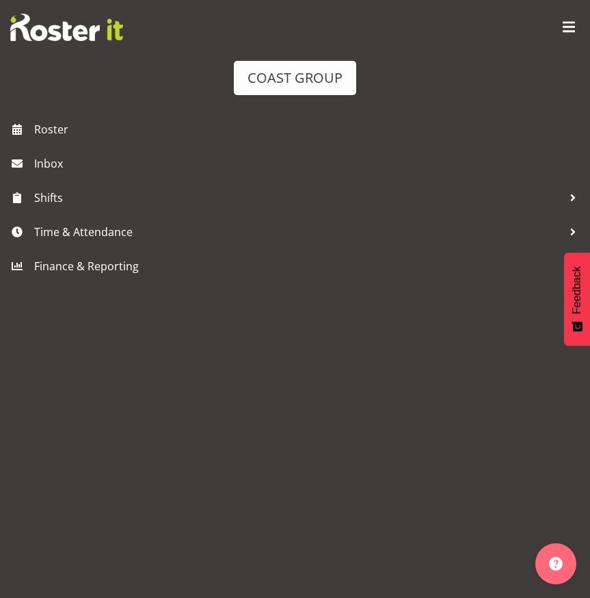
click at [561, 29] on span at bounding box center [569, 27] width 22 height 22
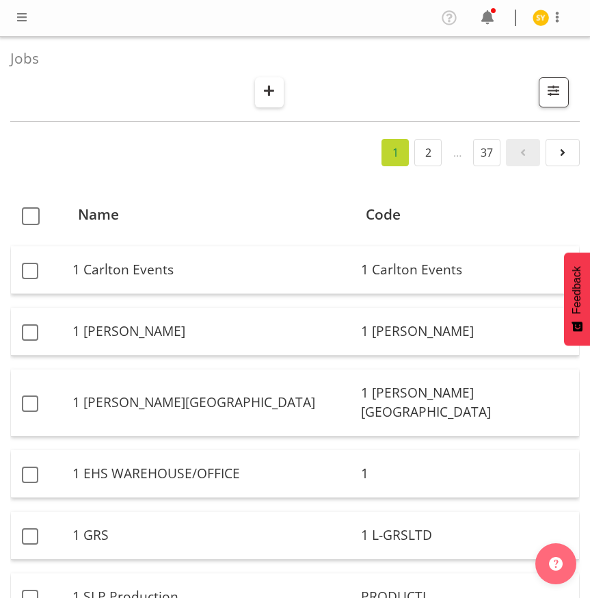
click at [263, 85] on span "button" at bounding box center [269, 90] width 18 height 18
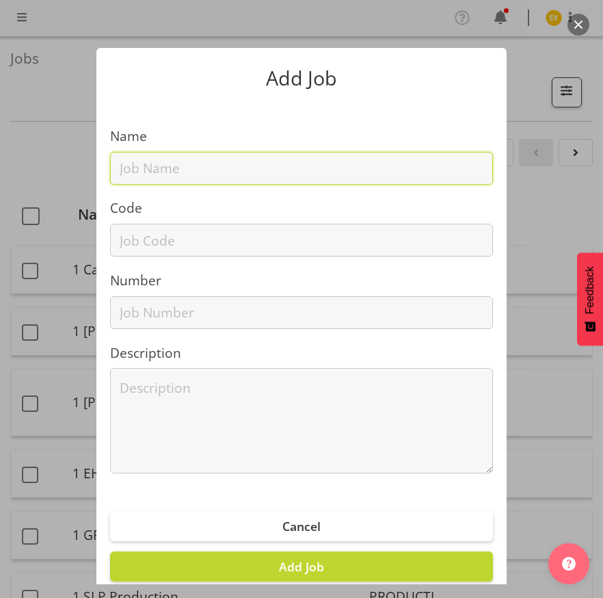
click at [187, 183] on input "text" at bounding box center [301, 168] width 383 height 33
paste input "1250908A"
type input "1250908A"
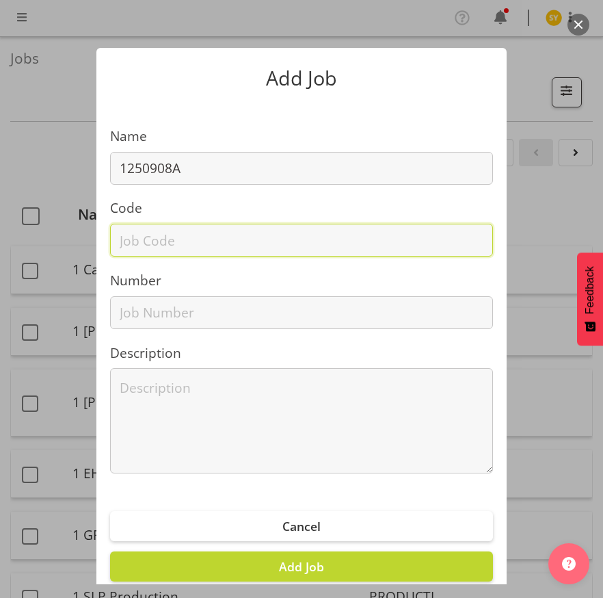
click at [152, 233] on input "text" at bounding box center [301, 240] width 383 height 33
paste input "1250908A"
type input "1250908A"
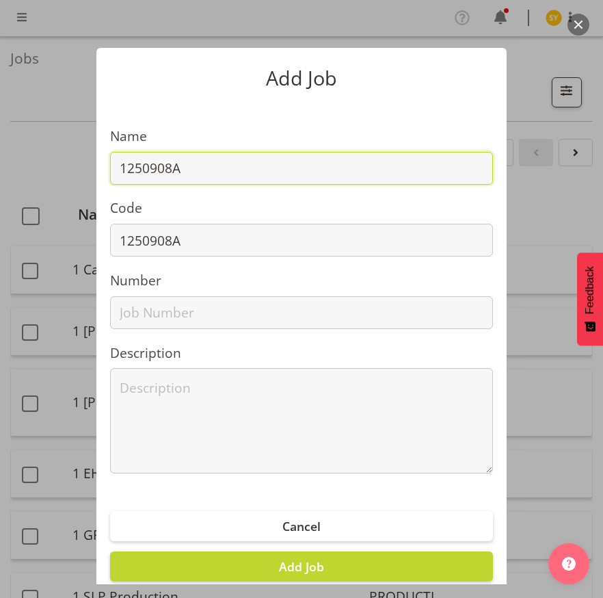
drag, startPoint x: 232, startPoint y: 170, endPoint x: 274, endPoint y: 172, distance: 41.8
click at [241, 170] on input "1250908A" at bounding box center [301, 168] width 383 height 33
paste input "CFO Summit 2025 - Eftsure"
drag, startPoint x: 369, startPoint y: 168, endPoint x: -60, endPoint y: 168, distance: 429.5
click at [0, 168] on html "COAST GROUP Profile Log Out Jobs Search Showing active jobs Showing running job…" at bounding box center [301, 299] width 603 height 598
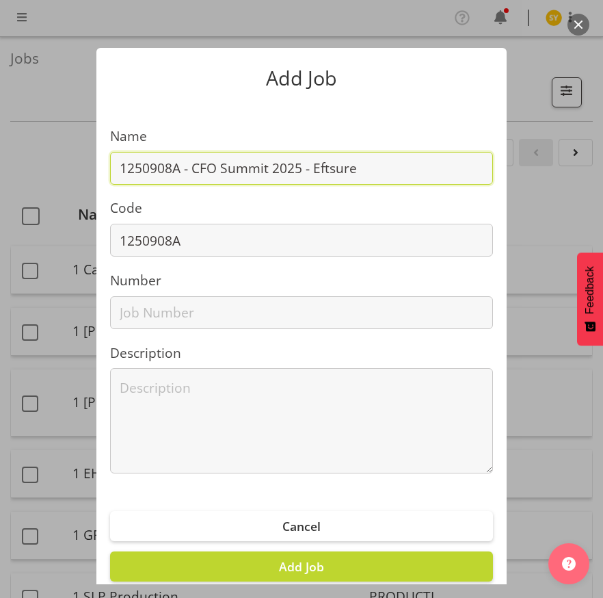
type input "1250908A - CFO Summit 2025 - Eftsure"
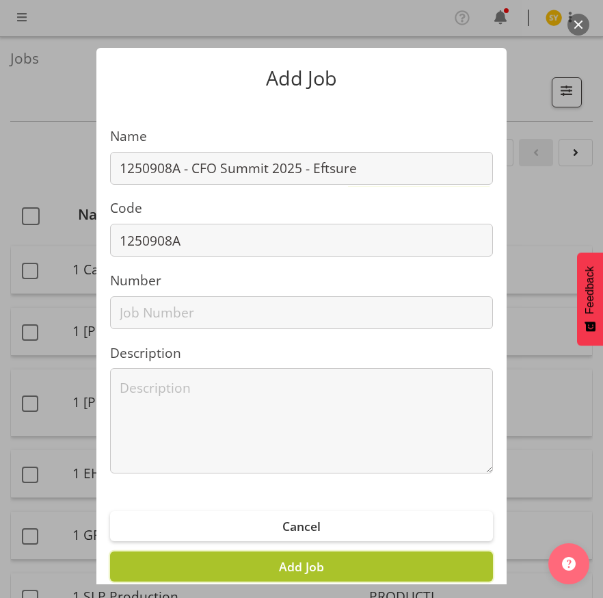
click at [330, 571] on button "Add Job" at bounding box center [301, 566] width 383 height 30
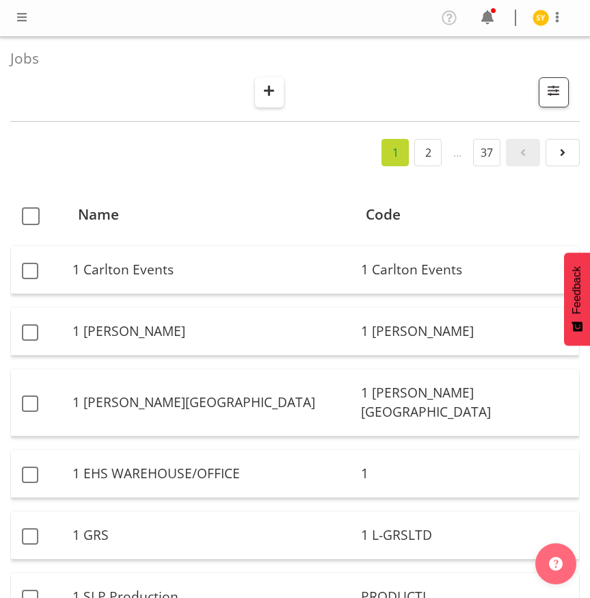
click at [269, 91] on span "button" at bounding box center [269, 90] width 18 height 18
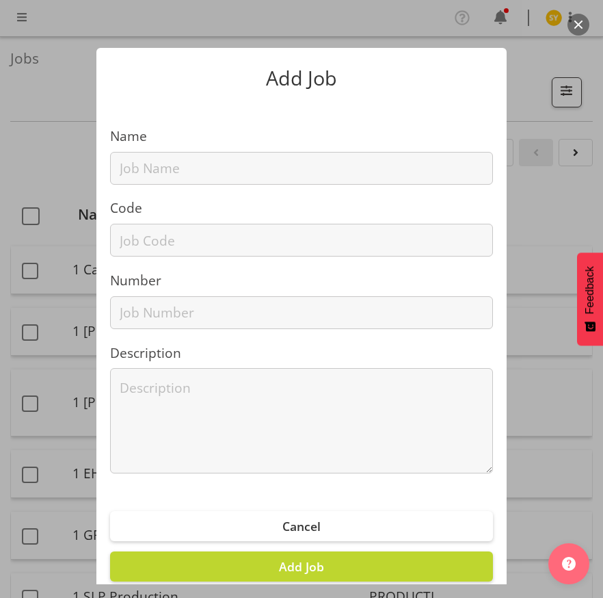
click at [151, 184] on section "Name Code Number Description" at bounding box center [301, 294] width 410 height 385
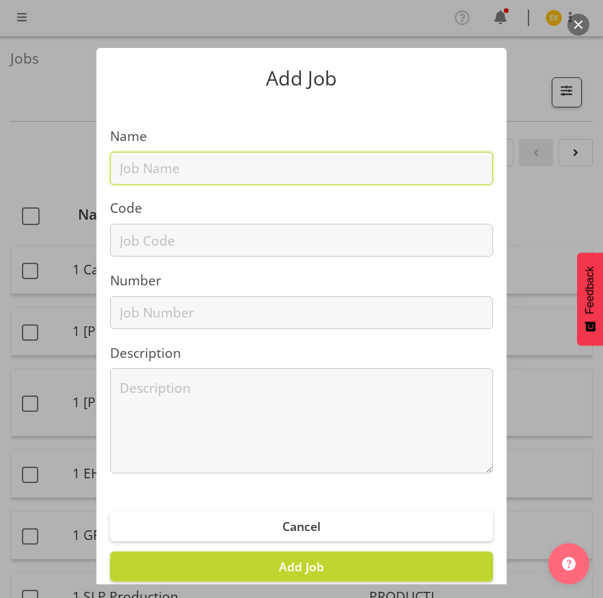
click at [149, 171] on input "text" at bounding box center [301, 168] width 383 height 33
paste input "42603100"
type input "42603100"
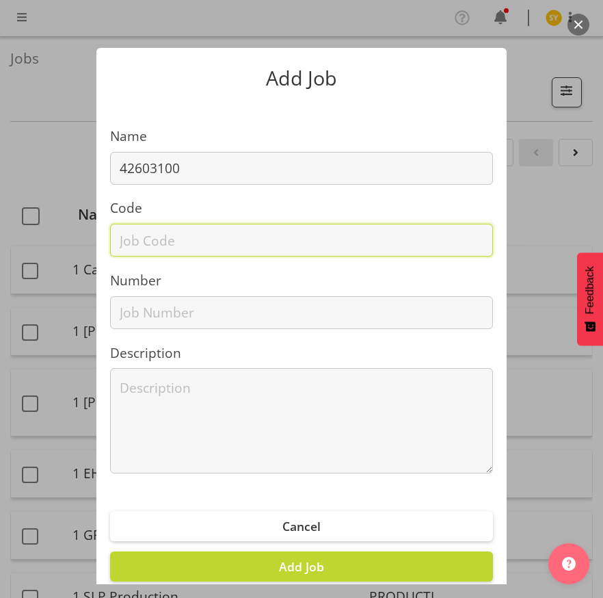
click at [135, 233] on input "text" at bounding box center [301, 240] width 383 height 33
paste input "42603100"
type input "42603100"
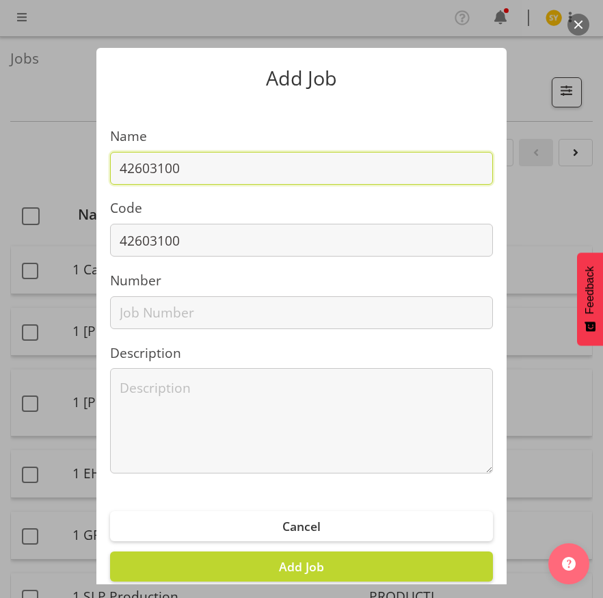
click at [201, 169] on input "42603100" at bounding box center [301, 168] width 383 height 33
click at [220, 170] on input "42603100 -" at bounding box center [301, 168] width 383 height 33
paste input "CD Field Days 2026"
type input "42603100 - CD Field Days 2026"
drag, startPoint x: 325, startPoint y: 172, endPoint x: 56, endPoint y: 192, distance: 269.5
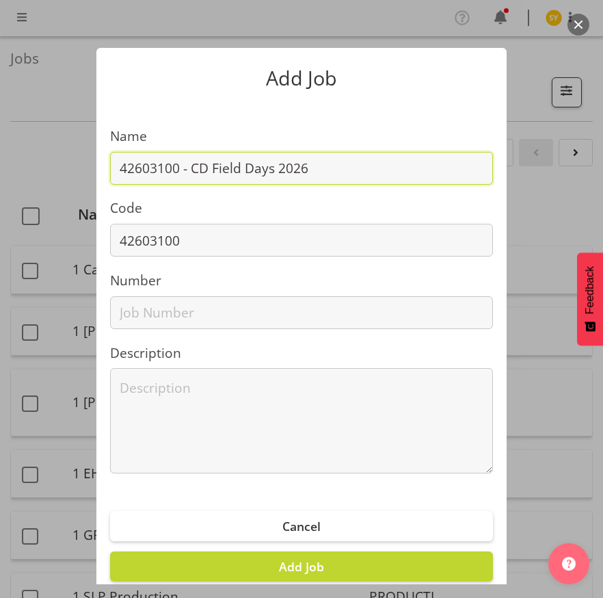
click at [97, 186] on section "Name 42603100 - CD Field Days 2026 Code 42603100 Number Description" at bounding box center [301, 294] width 410 height 385
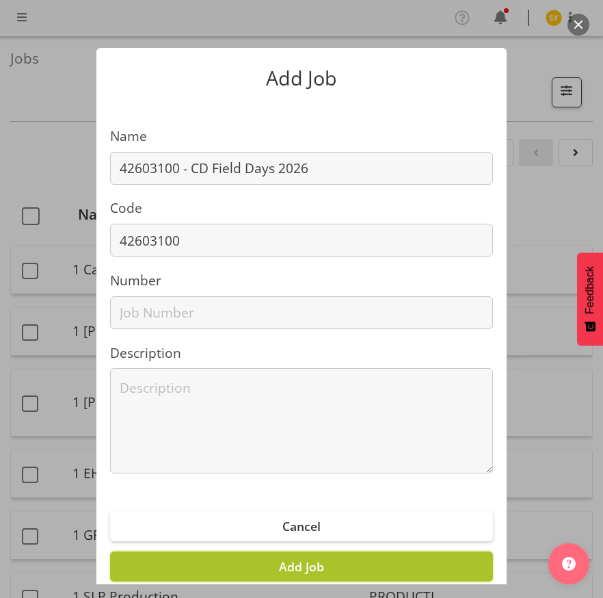
click at [321, 566] on button "Add Job" at bounding box center [301, 566] width 383 height 30
